Goal: Task Accomplishment & Management: Manage account settings

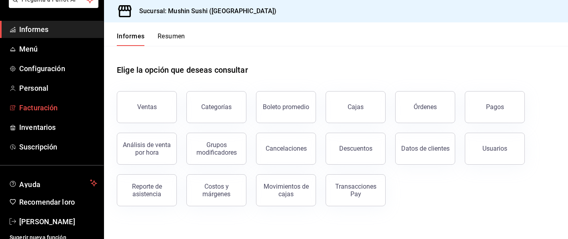
scroll to position [62, 0]
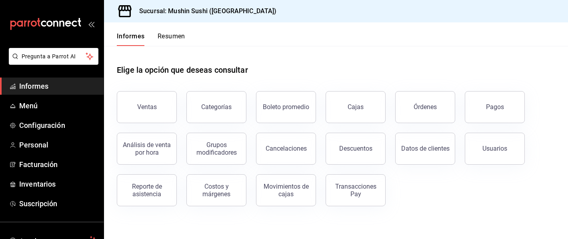
scroll to position [62, 0]
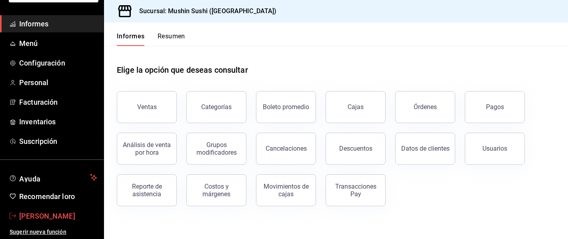
click at [44, 216] on font "[PERSON_NAME]" at bounding box center [47, 216] width 56 height 8
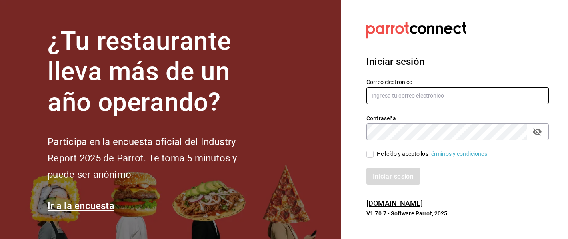
type input "[EMAIL_ADDRESS][DOMAIN_NAME]"
